Goal: Answer question/provide support

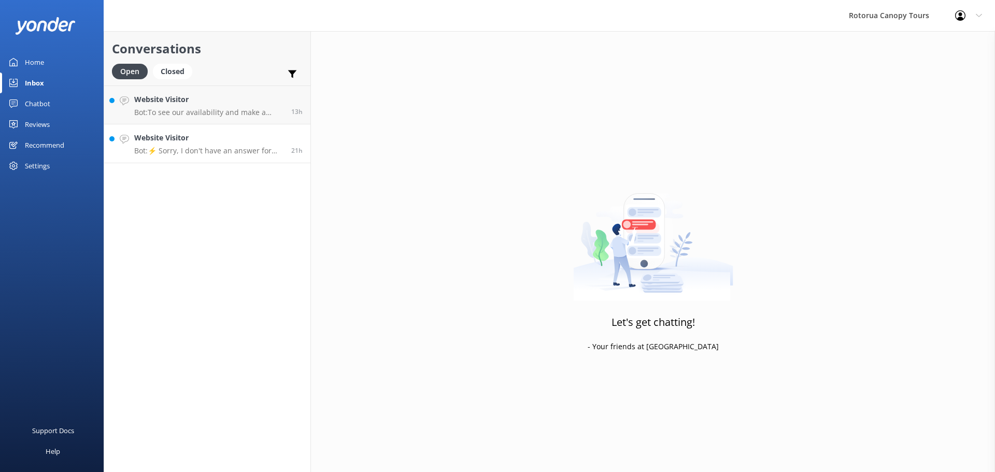
click at [209, 149] on p "Bot: ⚡ Sorry, I don't have an answer for that. Could you please try and rephras…" at bounding box center [208, 150] width 149 height 9
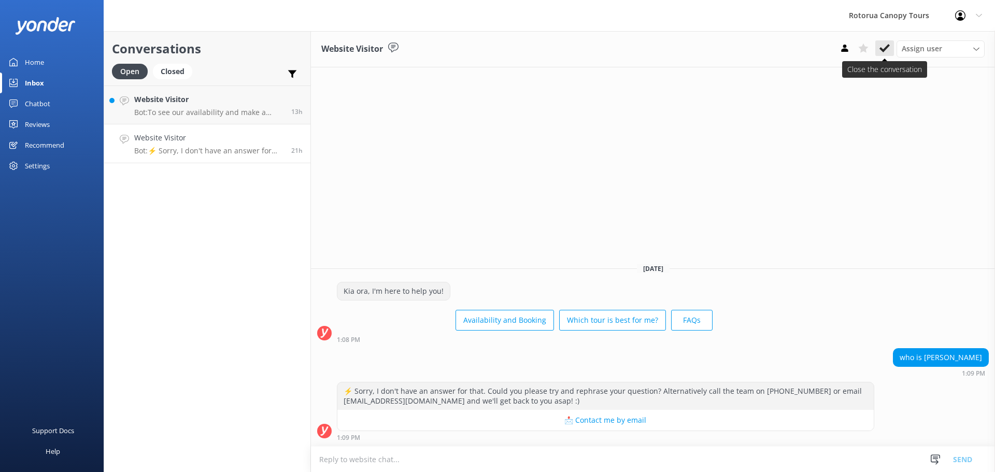
click at [878, 49] on button at bounding box center [884, 48] width 19 height 16
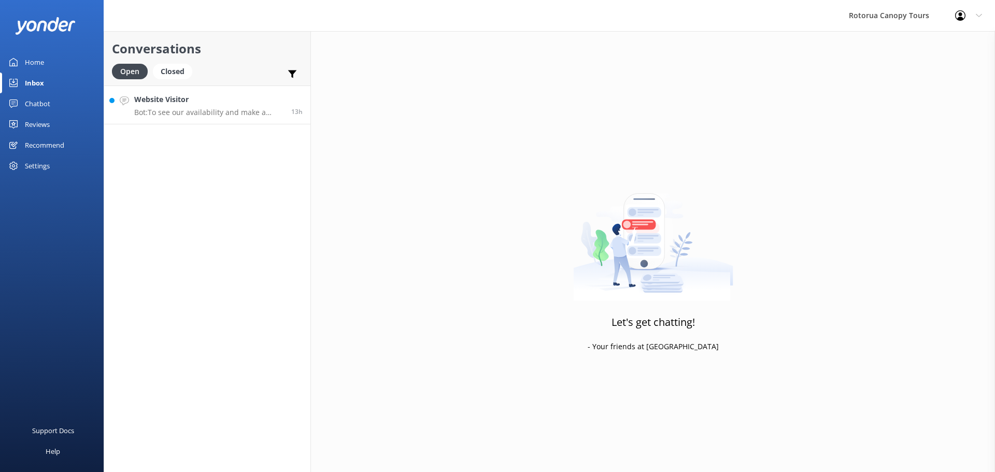
click at [222, 111] on p "Bot: To see our availability and make a booking, please visit: [URL][DOMAIN_NAM…" at bounding box center [208, 112] width 149 height 9
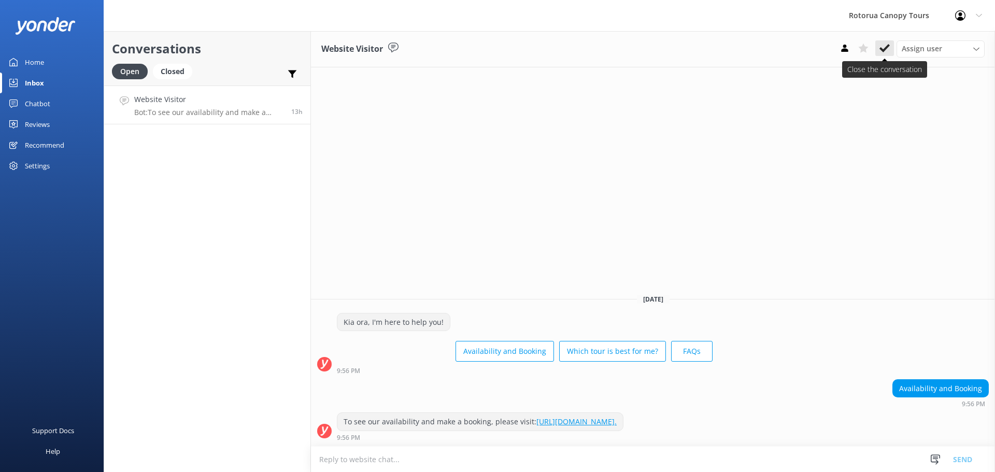
click at [889, 47] on icon at bounding box center [884, 48] width 10 height 10
